Goal: Task Accomplishment & Management: Manage account settings

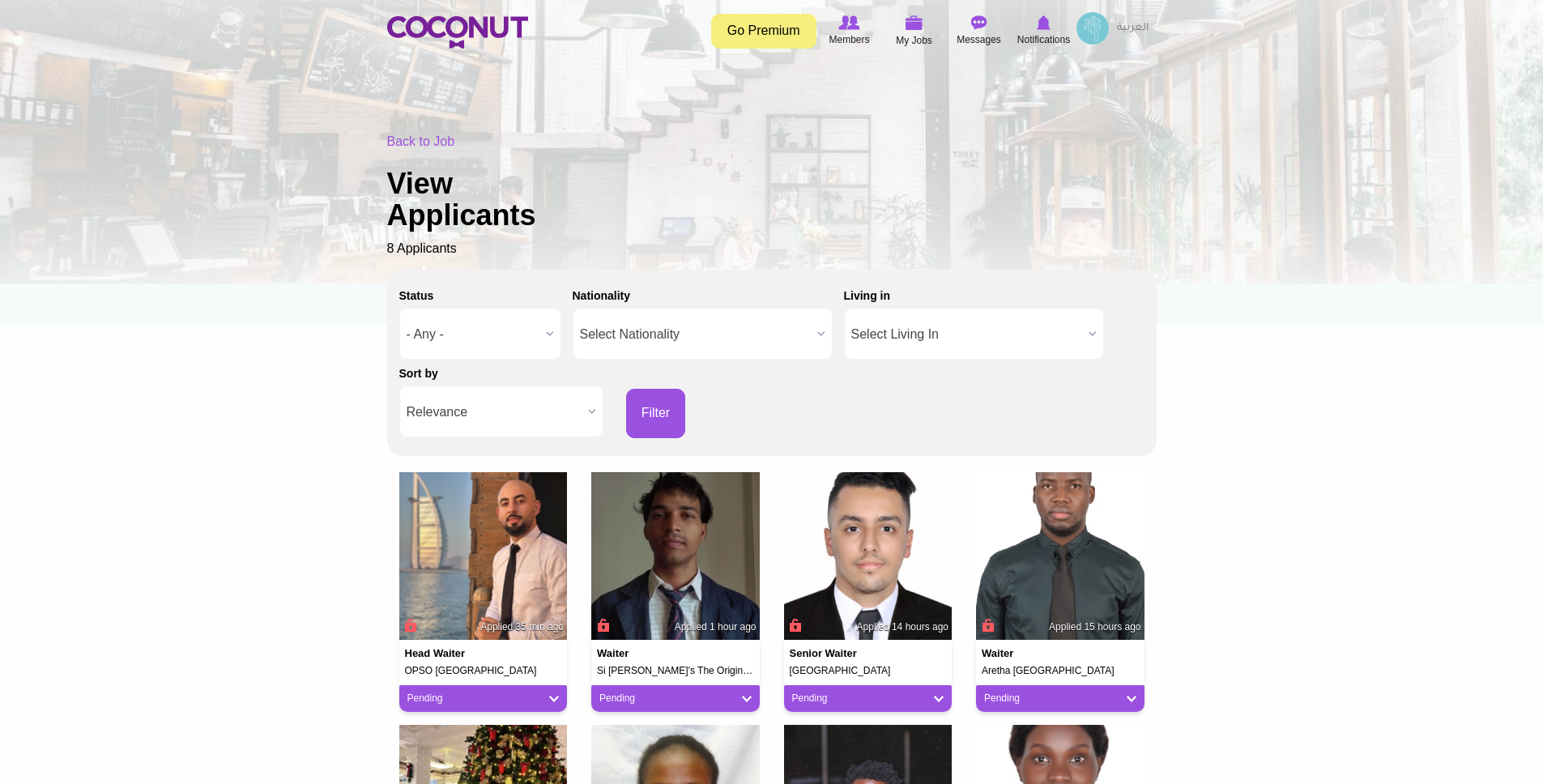
click at [916, 50] on div "Go Premium Members My Jobs Post a Job Messages Notifications Tichka My Profile …" at bounding box center [772, 33] width 769 height 41
click at [915, 43] on span "My Jobs" at bounding box center [914, 41] width 36 height 16
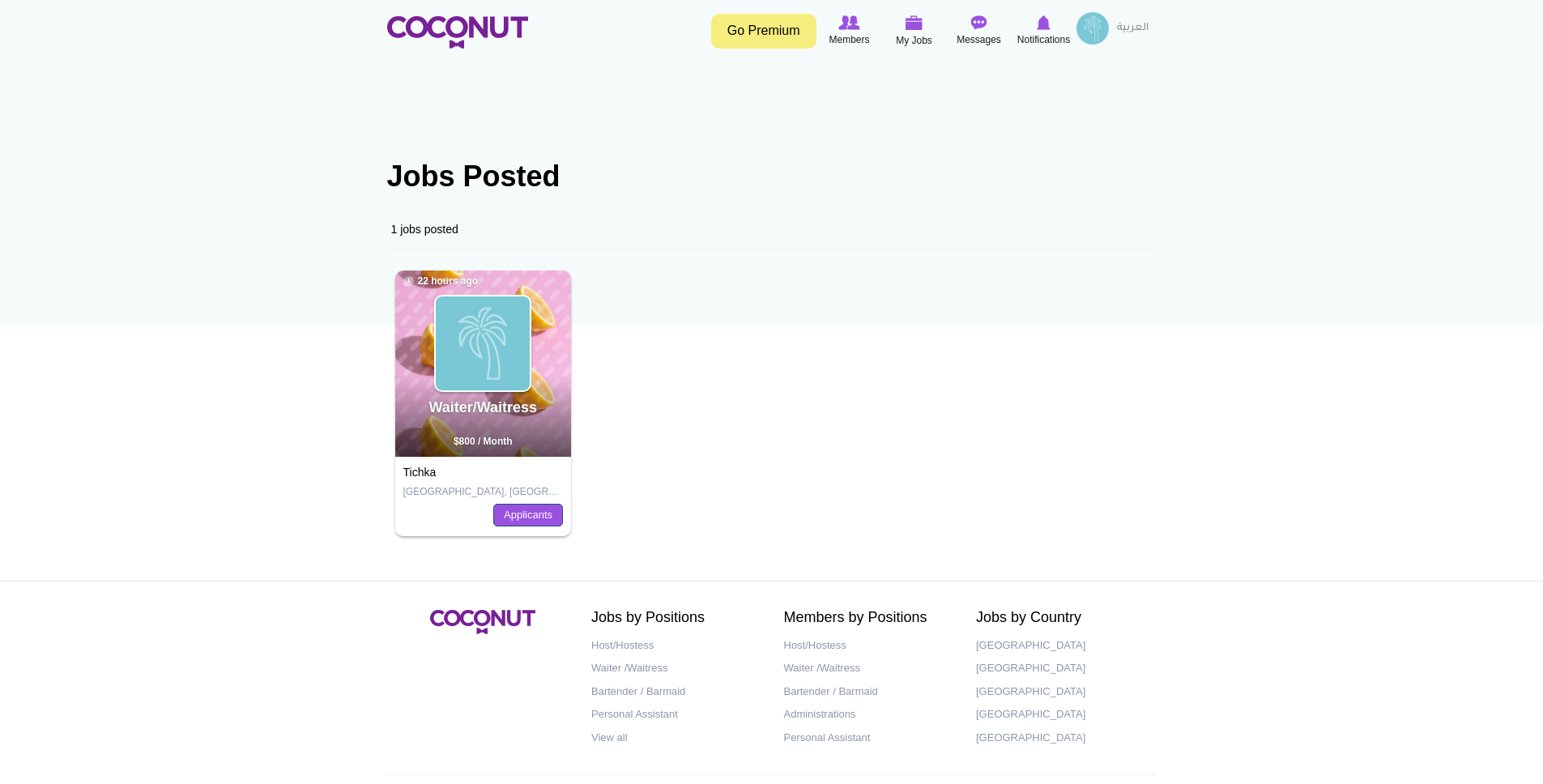
click at [530, 507] on link "Applicants" at bounding box center [528, 516] width 70 height 23
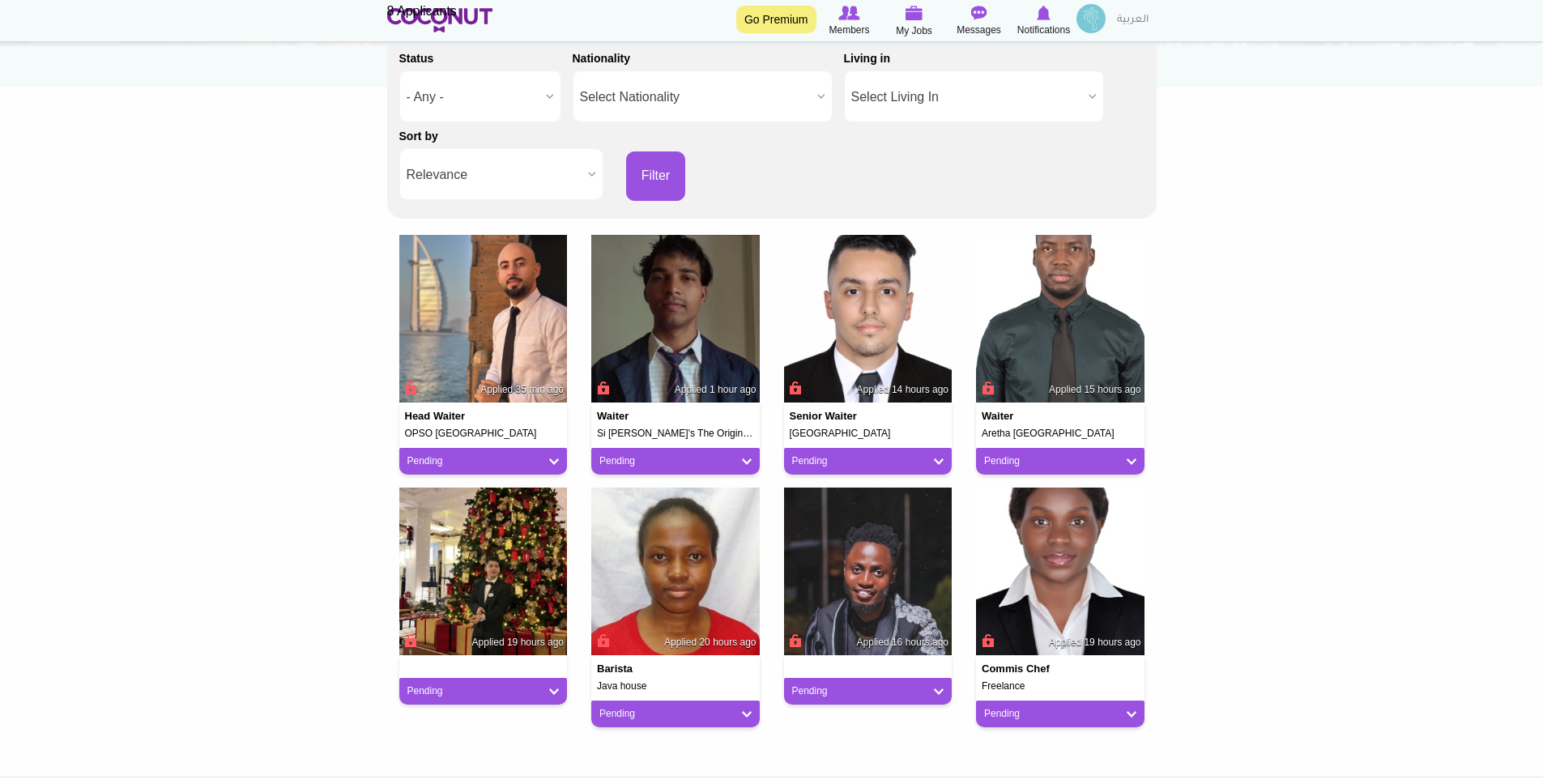
scroll to position [234, 0]
